Goal: Navigation & Orientation: Find specific page/section

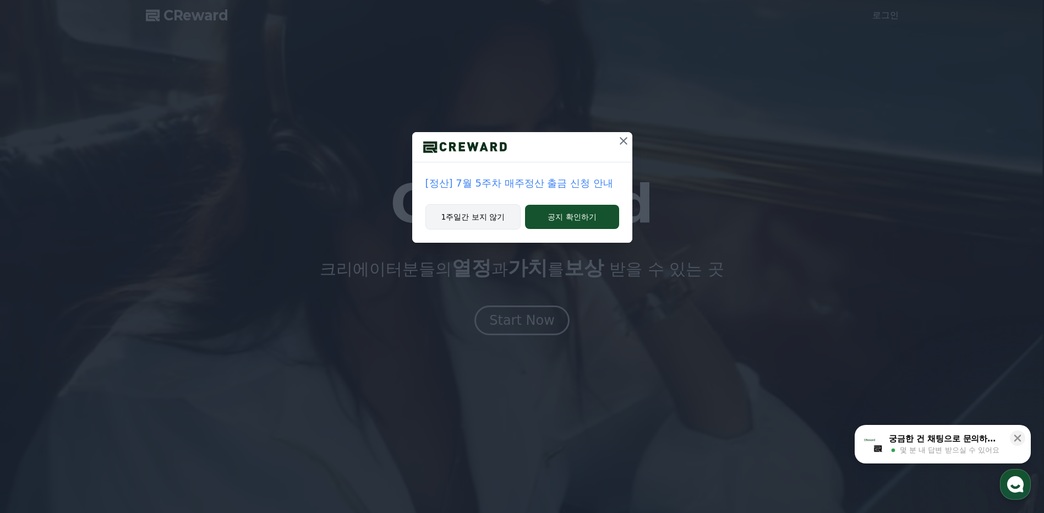
click at [477, 218] on button "1주일간 보지 않기" at bounding box center [473, 216] width 96 height 25
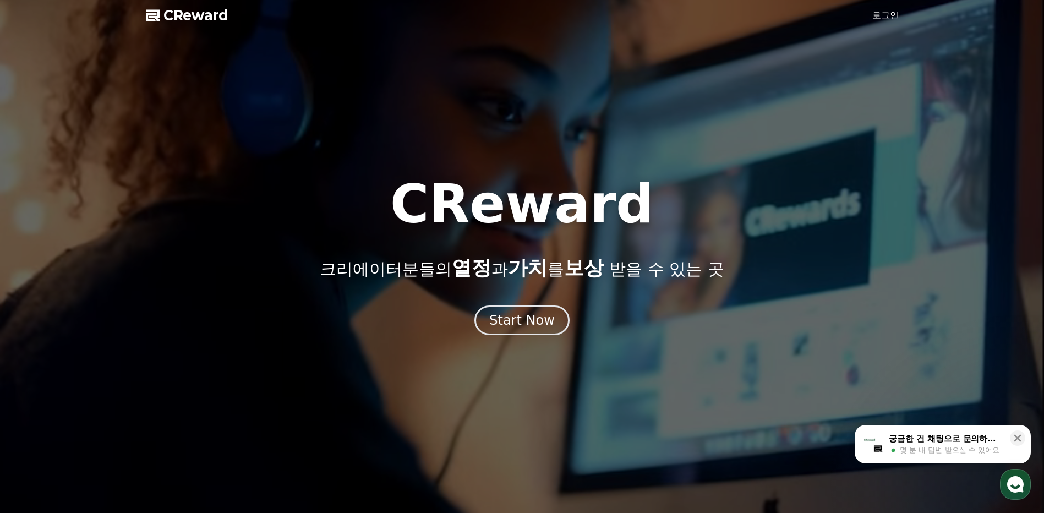
click at [884, 13] on link "로그인" at bounding box center [885, 15] width 26 height 13
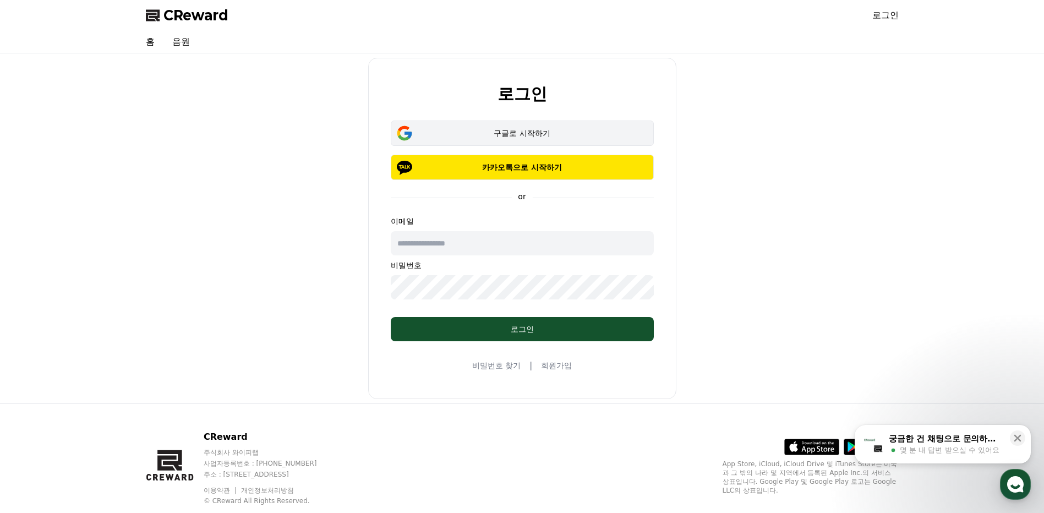
click at [485, 130] on div "구글로 시작하기" at bounding box center [522, 133] width 231 height 11
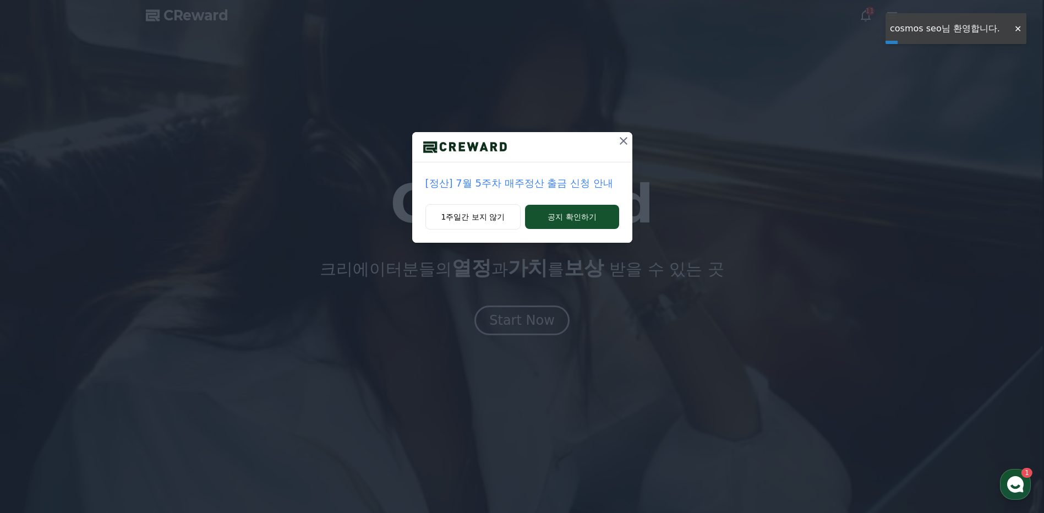
click at [625, 139] on icon at bounding box center [624, 141] width 8 height 8
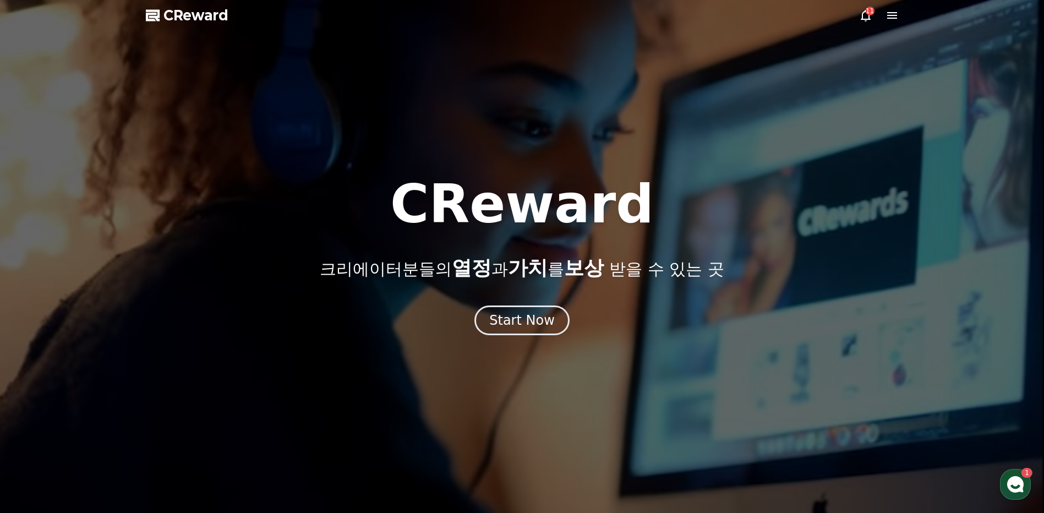
click at [888, 13] on icon at bounding box center [892, 15] width 10 height 7
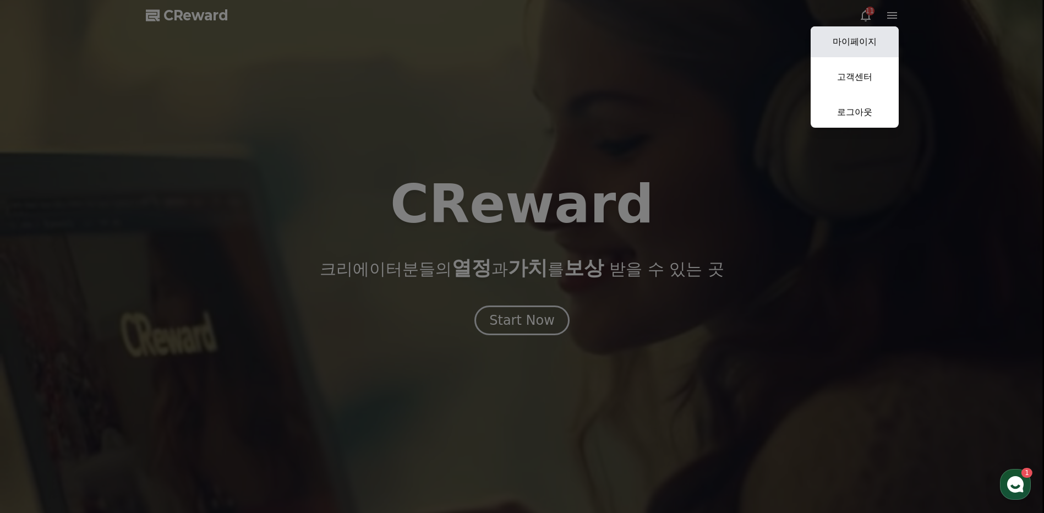
click at [871, 39] on link "마이페이지" at bounding box center [855, 41] width 88 height 31
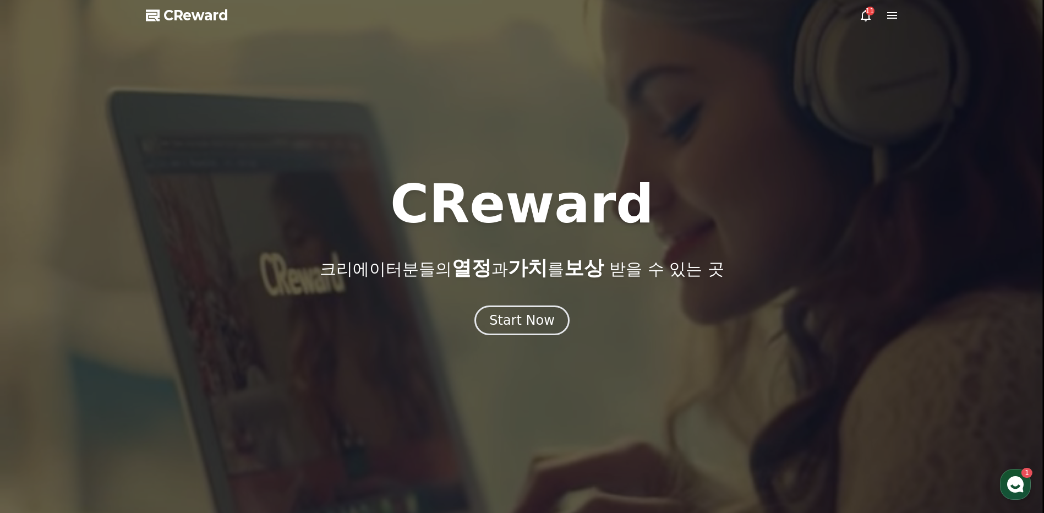
select select "**********"
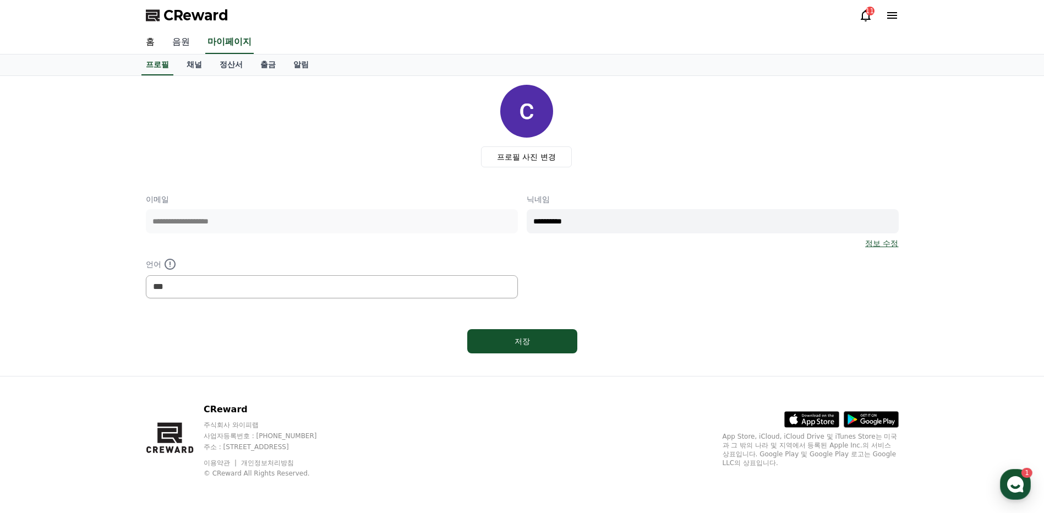
click at [179, 41] on link "음원" at bounding box center [180, 42] width 35 height 23
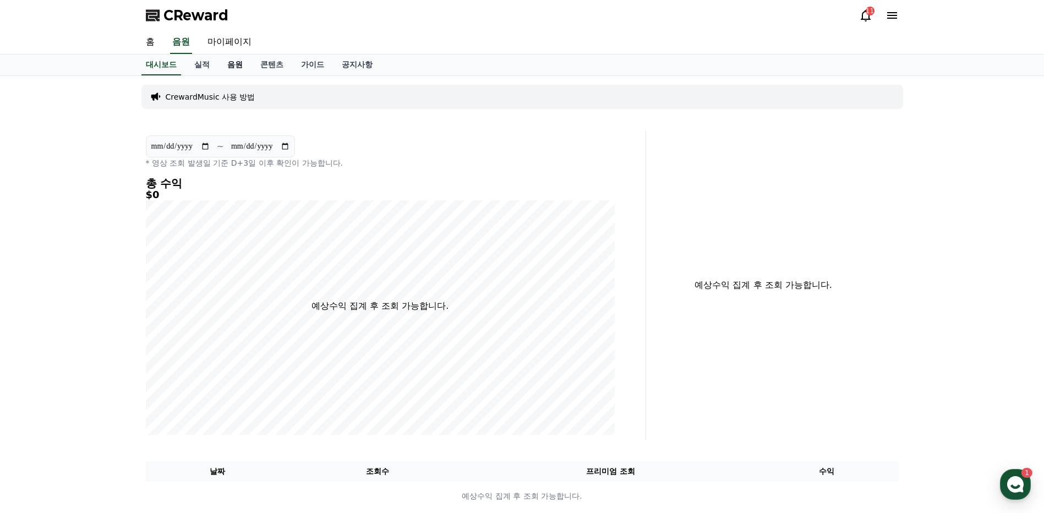
click at [235, 62] on link "음원" at bounding box center [234, 64] width 33 height 21
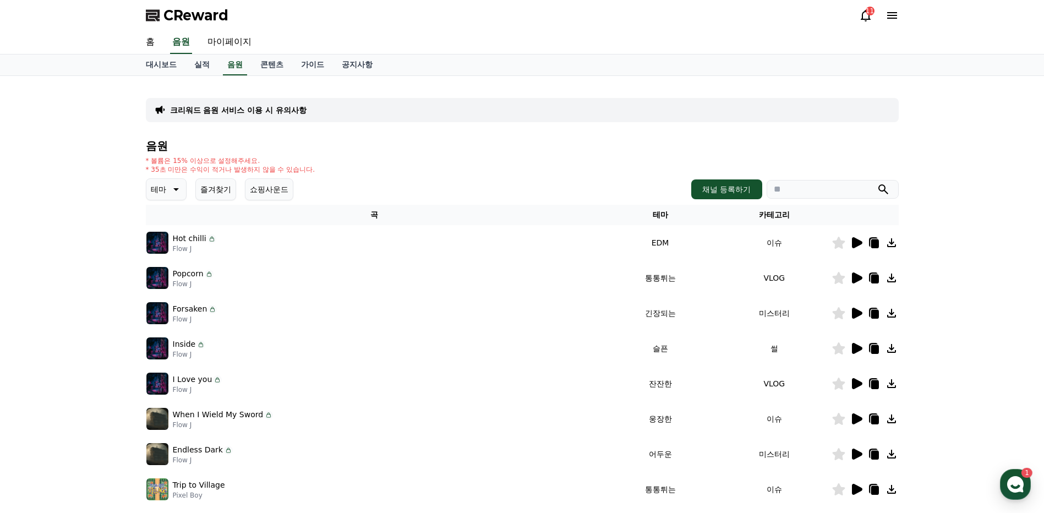
click at [877, 241] on icon at bounding box center [875, 243] width 8 height 9
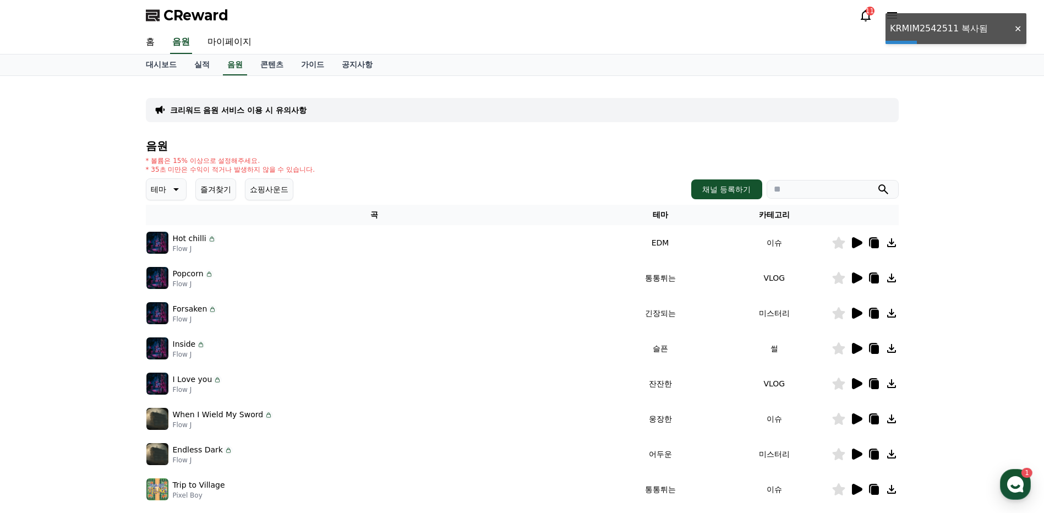
click at [857, 239] on icon at bounding box center [857, 242] width 10 height 11
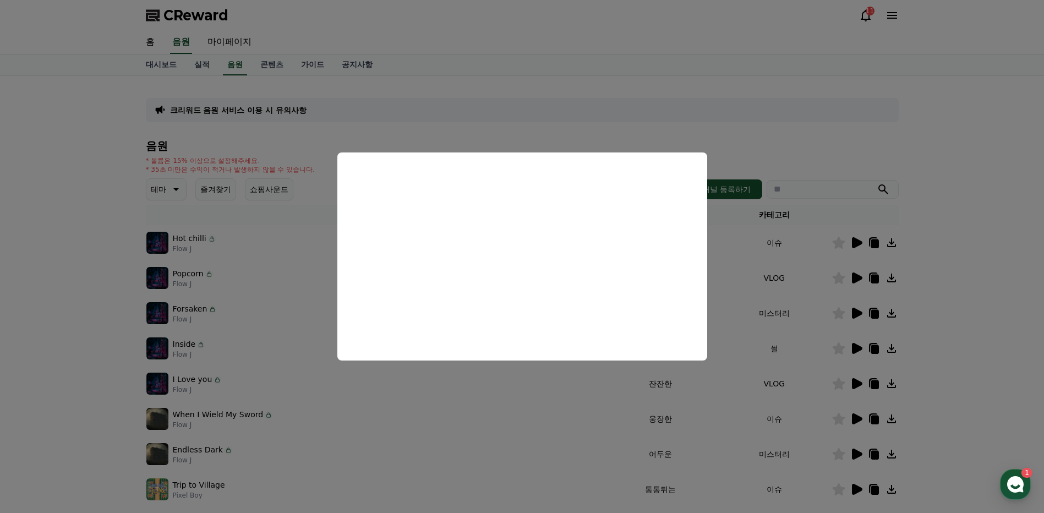
click at [698, 105] on button "close modal" at bounding box center [522, 256] width 1044 height 513
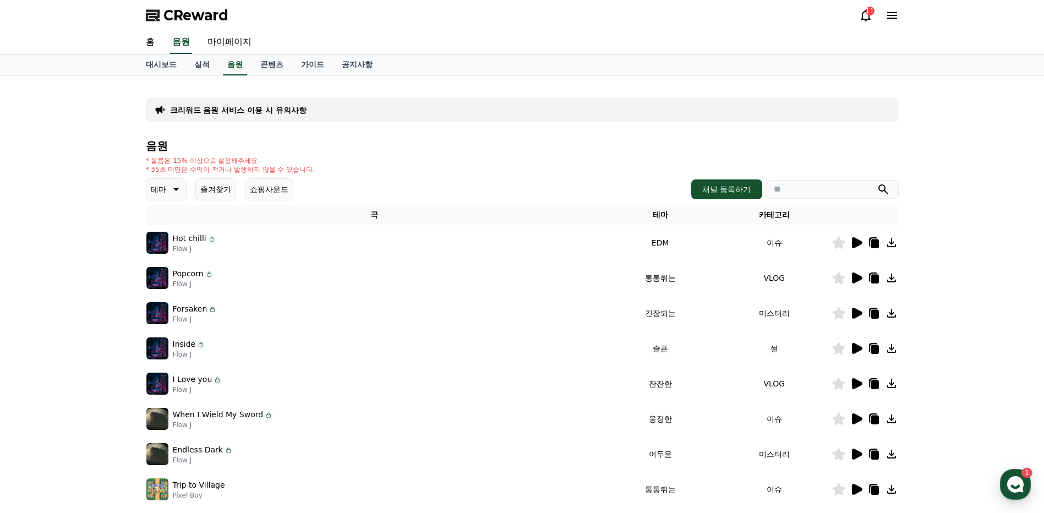
click at [890, 246] on icon at bounding box center [891, 242] width 9 height 9
click at [876, 247] on icon at bounding box center [875, 243] width 8 height 9
